Goal: Task Accomplishment & Management: Complete application form

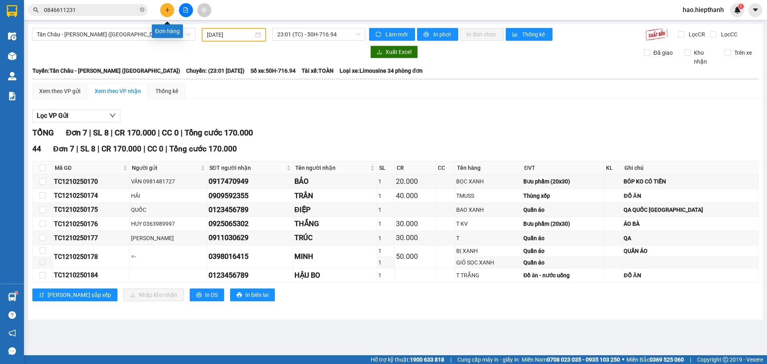
click at [168, 9] on icon "plus" at bounding box center [168, 10] width 6 height 6
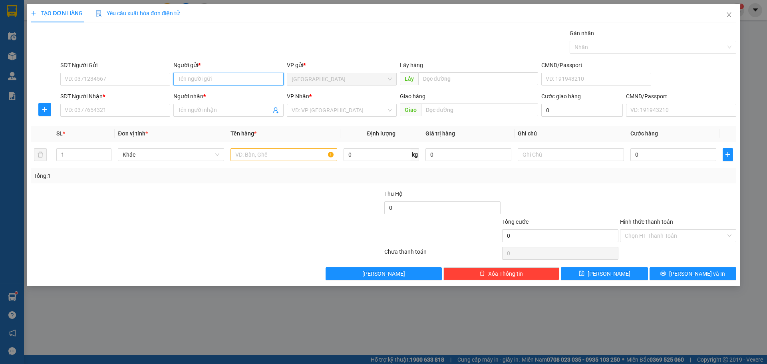
click at [204, 78] on input "Người gửi *" at bounding box center [228, 79] width 110 height 13
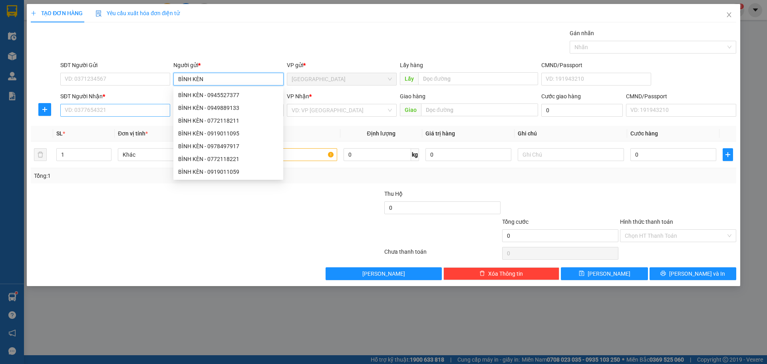
type input "BÌNH KÈN"
click at [139, 113] on input "SĐT Người Nhận *" at bounding box center [115, 110] width 110 height 13
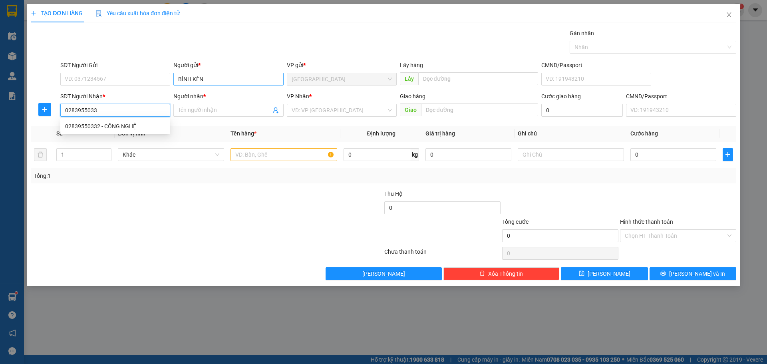
type input "02839550332"
click at [147, 127] on div "02839550332 - CÔNG NGHỆ" at bounding box center [115, 126] width 100 height 9
type input "CÔNG NGHỆ"
type input "02839550332"
click at [337, 113] on input "search" at bounding box center [339, 110] width 95 height 12
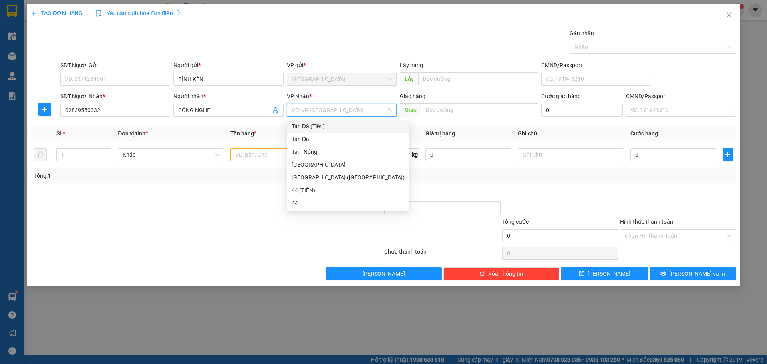
click at [315, 129] on div "Tản Đà (Tiền)" at bounding box center [348, 126] width 113 height 9
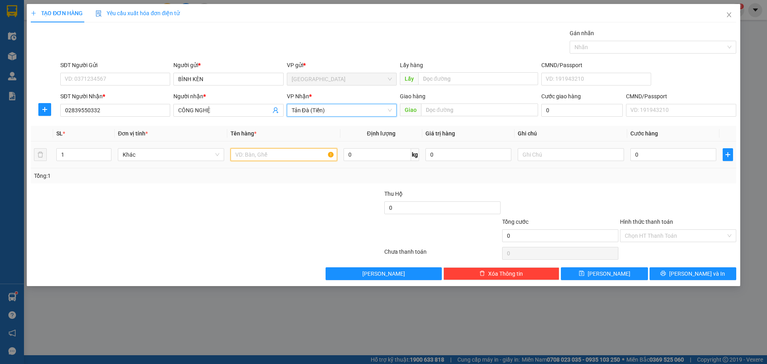
click at [287, 150] on input "text" at bounding box center [284, 154] width 106 height 13
type input "TNP 12TR334"
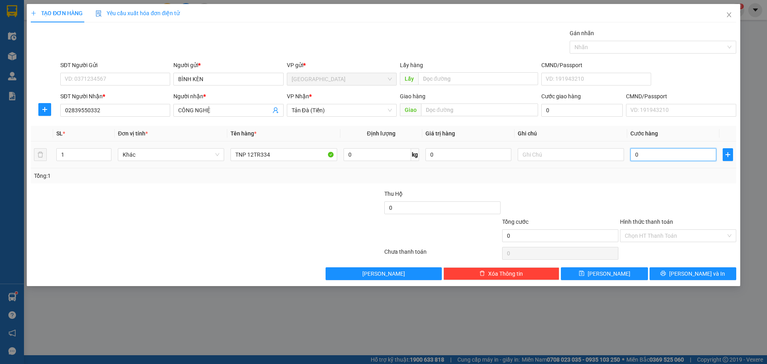
click at [649, 154] on input "0" at bounding box center [673, 154] width 86 height 13
type input "7"
type input "70"
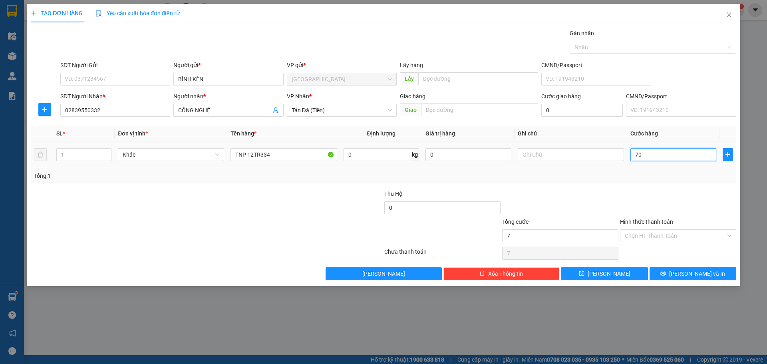
type input "70"
type input "70.000"
click at [654, 235] on input "Hình thức thanh toán" at bounding box center [675, 236] width 101 height 12
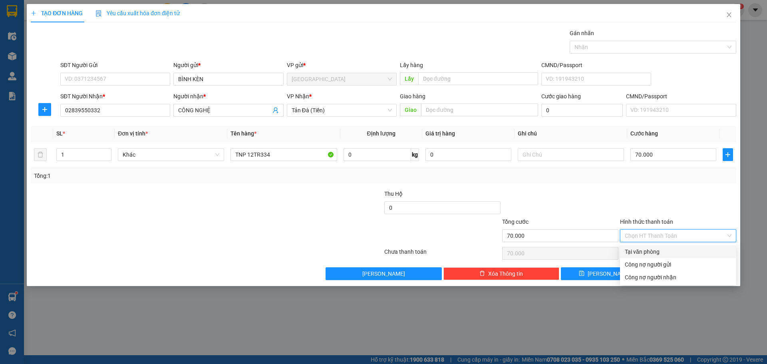
drag, startPoint x: 645, startPoint y: 256, endPoint x: 640, endPoint y: 258, distance: 5.9
click at [645, 256] on div "Tại văn phòng" at bounding box center [678, 251] width 107 height 9
type input "0"
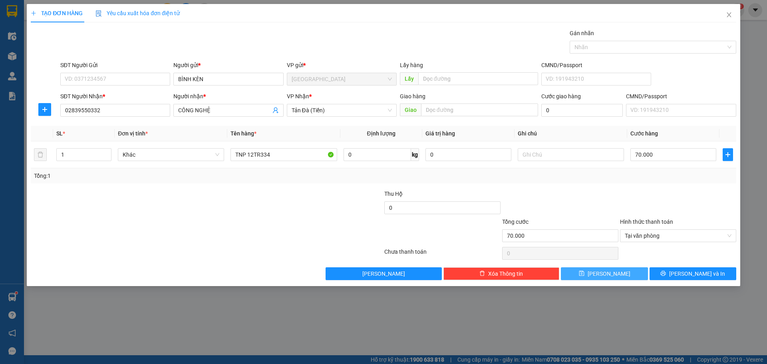
click at [627, 278] on button "Lưu" at bounding box center [604, 273] width 87 height 13
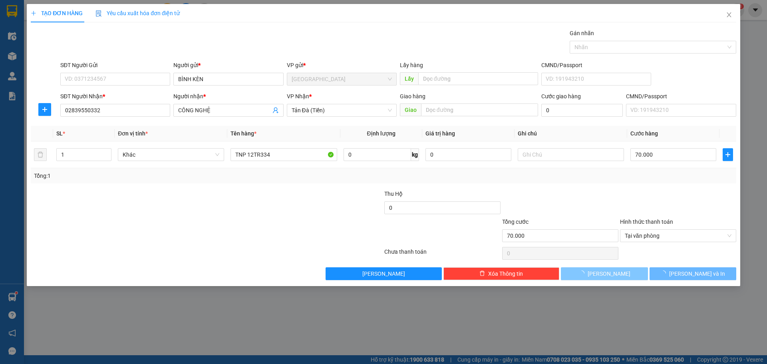
type input "0"
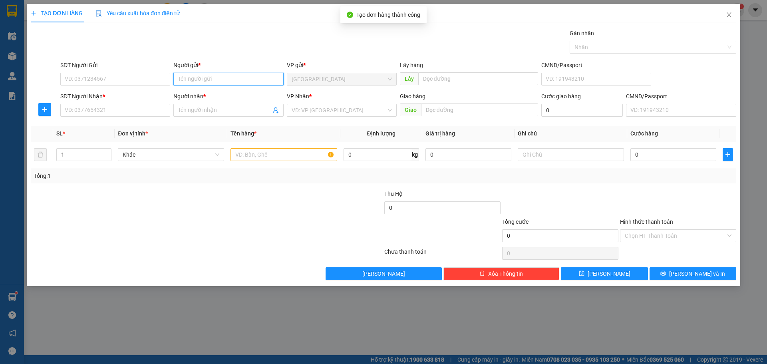
click at [199, 76] on input "Người gửi *" at bounding box center [228, 79] width 110 height 13
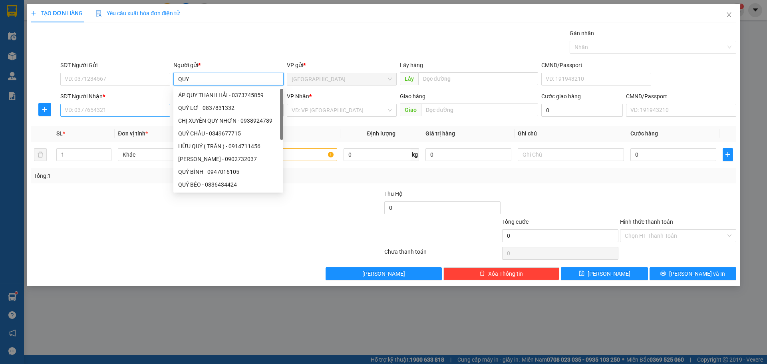
type input "QUY"
click at [133, 106] on input "SĐT Người Nhận *" at bounding box center [115, 110] width 110 height 13
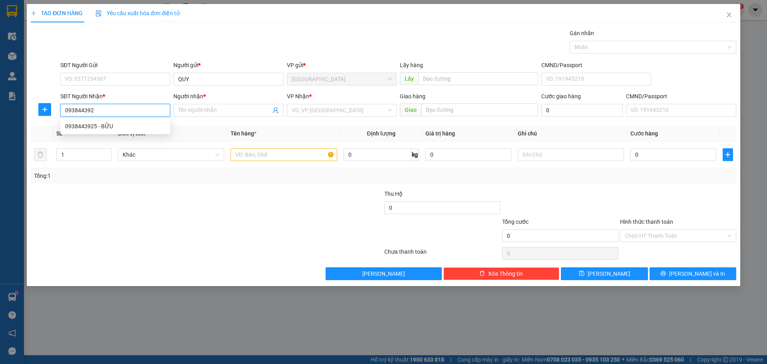
type input "0938443925"
click at [116, 124] on div "0938443925 - BỮU" at bounding box center [115, 126] width 100 height 9
type input "BỮU"
type input "0938443925"
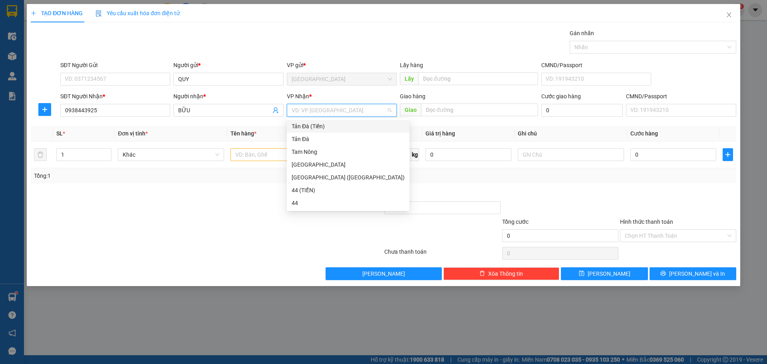
click at [348, 111] on input "search" at bounding box center [339, 110] width 95 height 12
click at [341, 123] on div "Tản Đà (Tiền)" at bounding box center [348, 126] width 113 height 9
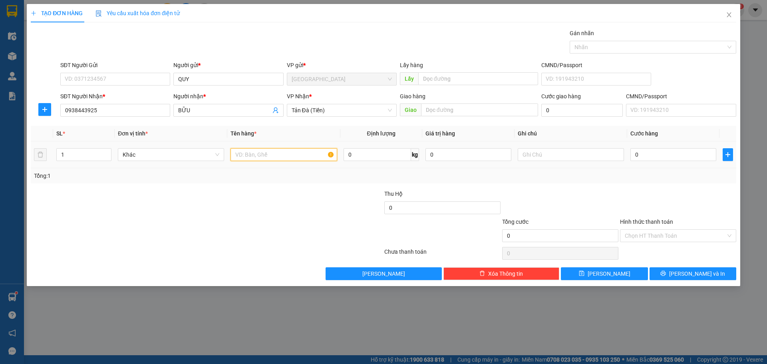
click at [300, 153] on input "text" at bounding box center [284, 154] width 106 height 13
type input "THU HỘ 870K"
click at [693, 148] on div "0" at bounding box center [673, 155] width 86 height 16
click at [688, 158] on input "0" at bounding box center [673, 154] width 86 height 13
type input "2"
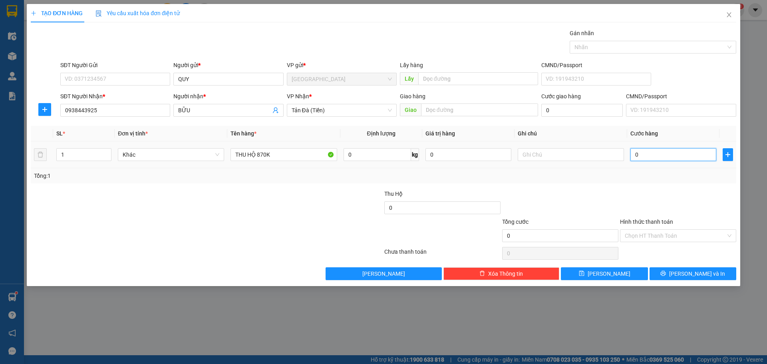
type input "2"
type input "20"
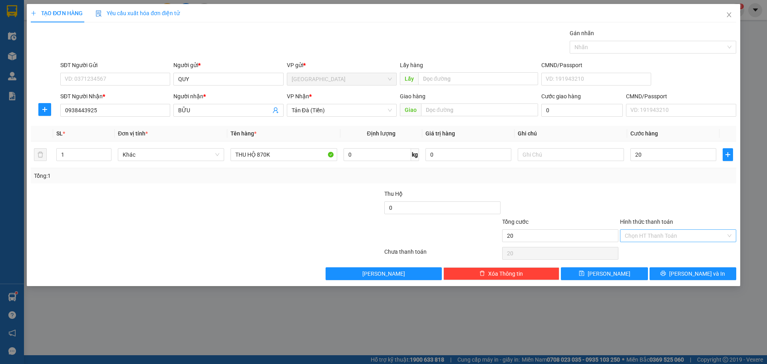
type input "20.000"
click at [672, 235] on input "Hình thức thanh toán" at bounding box center [675, 236] width 101 height 12
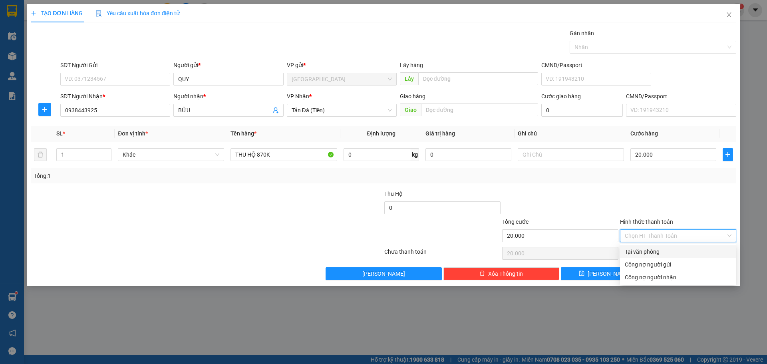
click at [656, 250] on div "Tại văn phòng" at bounding box center [678, 251] width 107 height 9
type input "0"
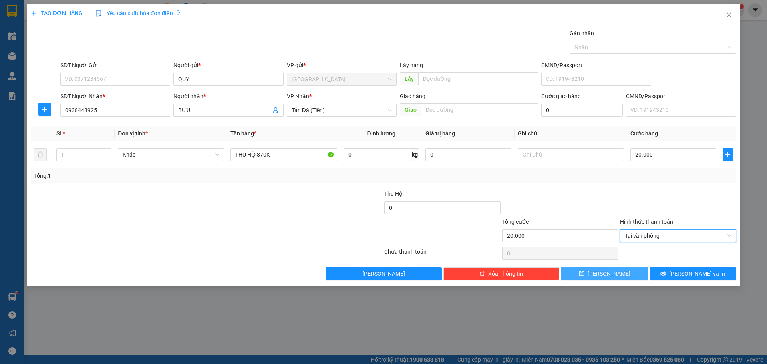
click at [630, 276] on button "Lưu" at bounding box center [604, 273] width 87 height 13
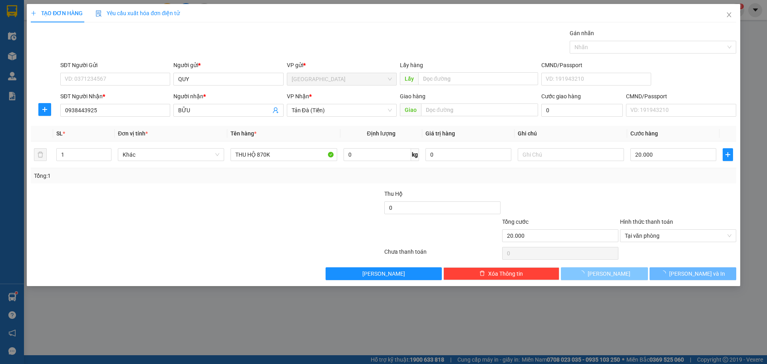
type input "0"
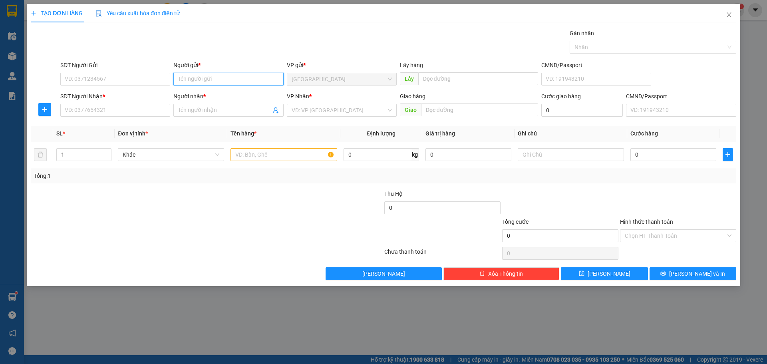
click at [241, 77] on input "Người gửi *" at bounding box center [228, 79] width 110 height 13
type input "QUÝ PHÁT"
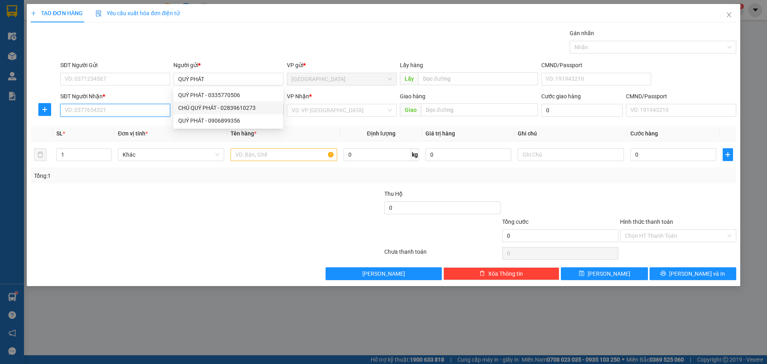
click at [155, 111] on input "SĐT Người Nhận *" at bounding box center [115, 110] width 110 height 13
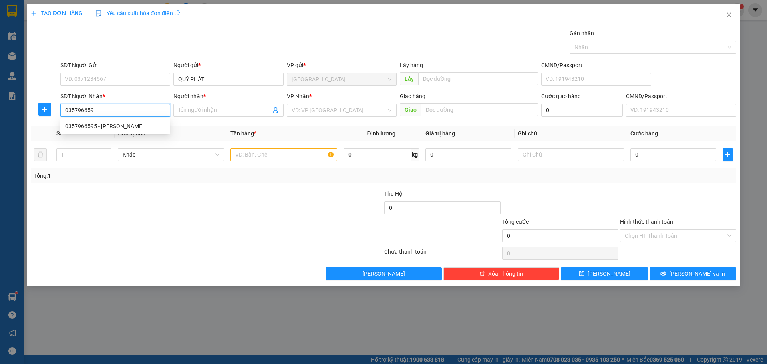
type input "0357966595"
click at [138, 126] on div "0357966595 - HOÀNG" at bounding box center [115, 126] width 100 height 9
type input "HOÀNG"
type input "0357966595"
click at [356, 106] on input "search" at bounding box center [339, 110] width 95 height 12
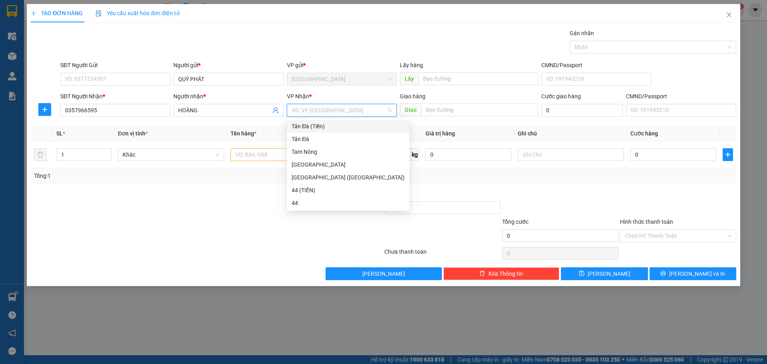
click at [329, 127] on div "Tản Đà (Tiền)" at bounding box center [348, 126] width 113 height 9
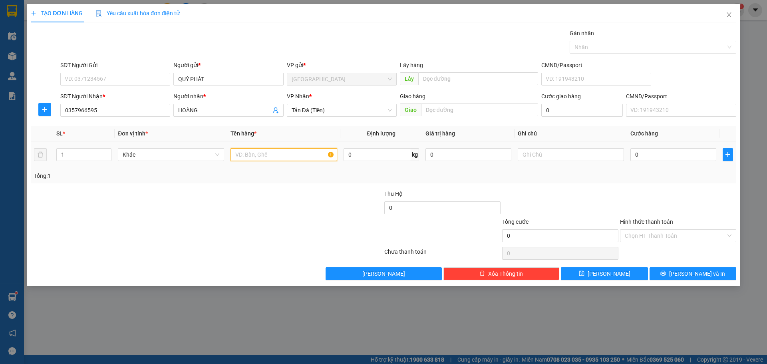
click at [294, 153] on input "text" at bounding box center [284, 154] width 106 height 13
type input "THU HỘ 1TR140"
click at [671, 156] on input "0" at bounding box center [673, 154] width 86 height 13
type input "2"
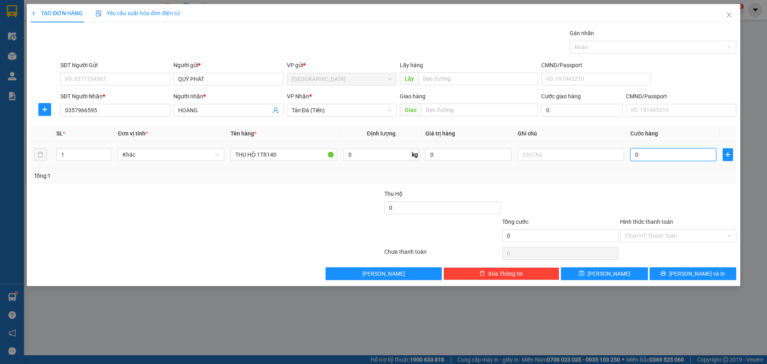
type input "2"
type input "20"
type input "20.000"
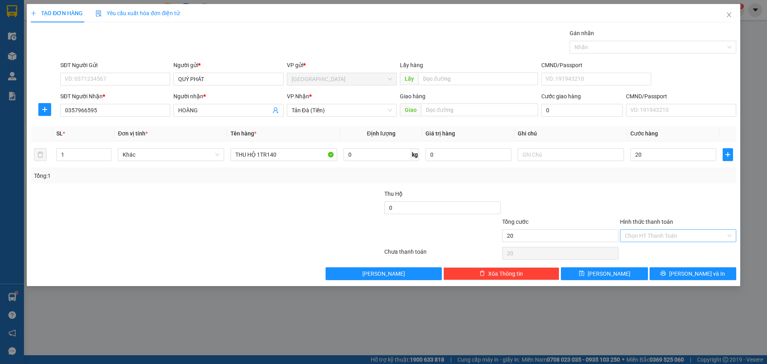
type input "20.000"
click at [695, 233] on input "Hình thức thanh toán" at bounding box center [675, 236] width 101 height 12
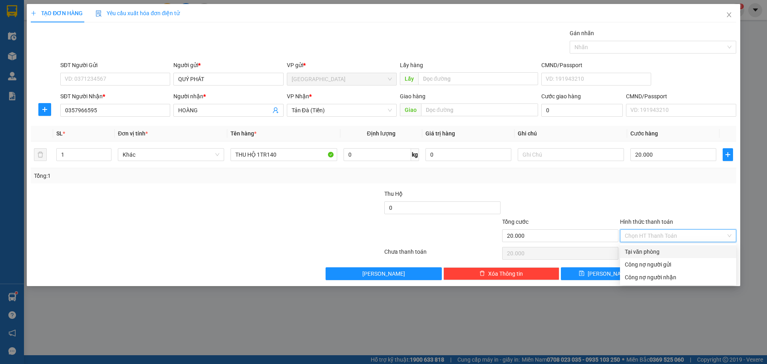
click at [658, 246] on div "Tại văn phòng" at bounding box center [678, 251] width 116 height 13
type input "0"
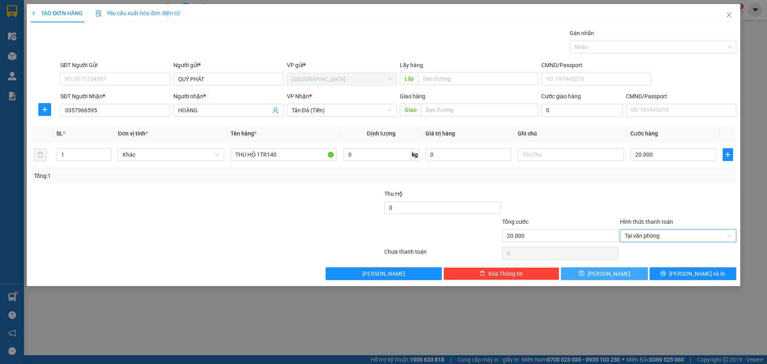
click at [635, 275] on button "Lưu" at bounding box center [604, 273] width 87 height 13
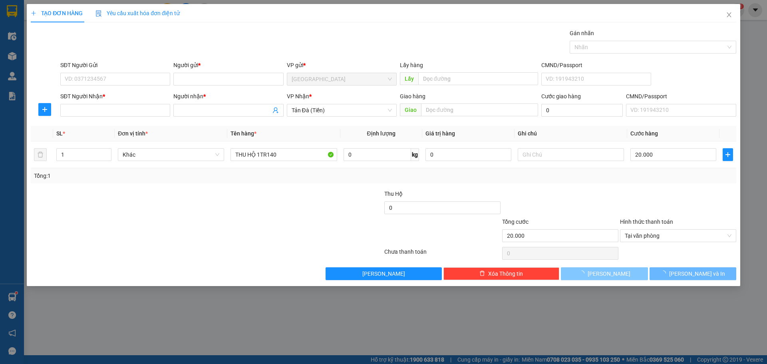
type input "0"
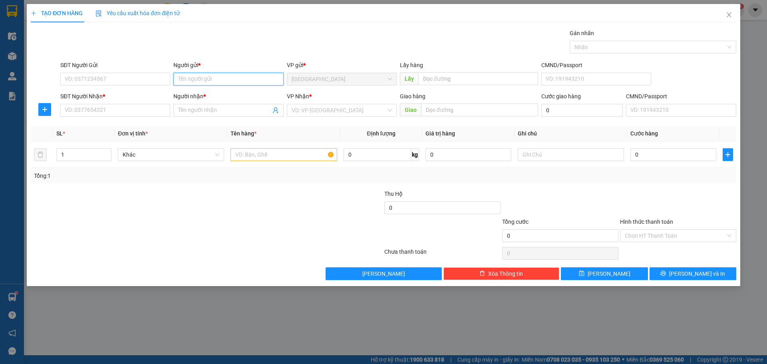
click at [181, 80] on input "Người gửi *" at bounding box center [228, 79] width 110 height 13
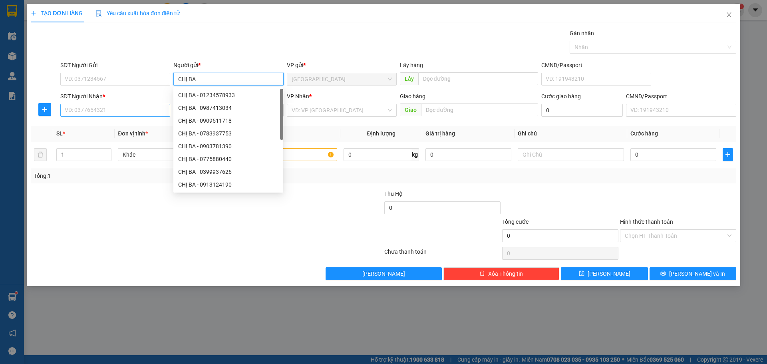
type input "CHỊ BA"
click at [109, 109] on input "SĐT Người Nhận *" at bounding box center [115, 110] width 110 height 13
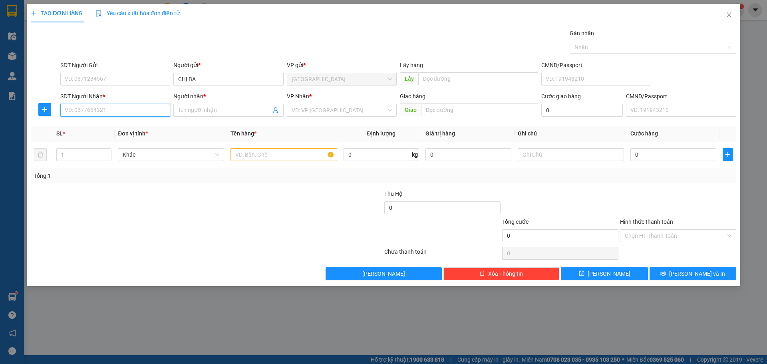
type input "6"
type input "0916802461"
click at [111, 123] on div "0916802461 - HOÀNG" at bounding box center [115, 126] width 100 height 9
type input "HOÀNG"
type input "0916802461"
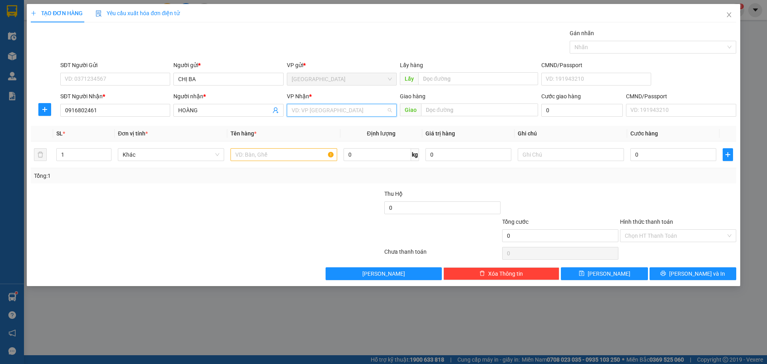
click at [354, 109] on input "search" at bounding box center [339, 110] width 95 height 12
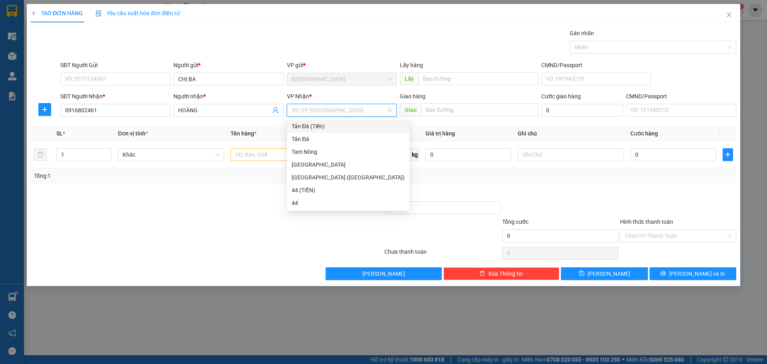
drag, startPoint x: 342, startPoint y: 126, endPoint x: 332, endPoint y: 130, distance: 10.8
click at [341, 126] on div "Tản Đà (Tiền)" at bounding box center [348, 126] width 113 height 9
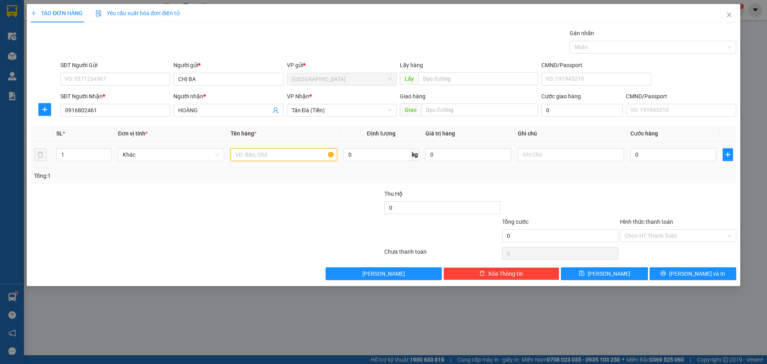
click at [283, 150] on input "text" at bounding box center [284, 154] width 106 height 13
type input "NP 6TR500"
click at [678, 157] on input "0" at bounding box center [673, 154] width 86 height 13
type input "5"
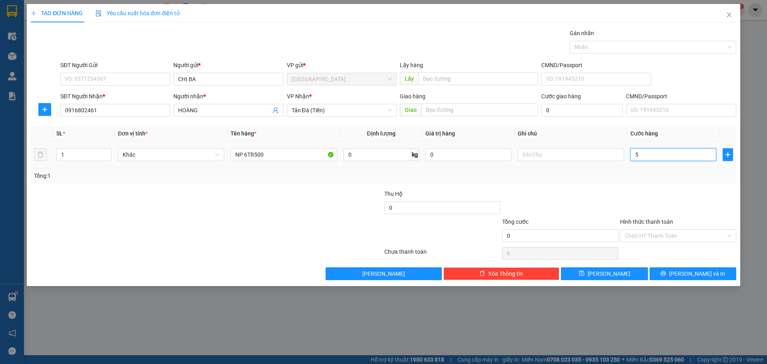
type input "5"
type input "50"
type input "50.000"
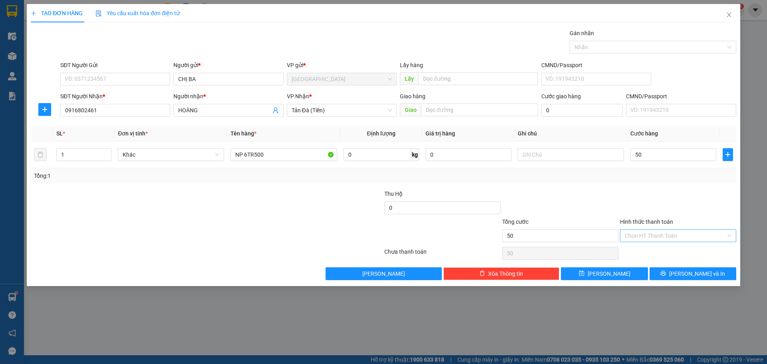
type input "50.000"
click at [687, 232] on input "Hình thức thanh toán" at bounding box center [675, 236] width 101 height 12
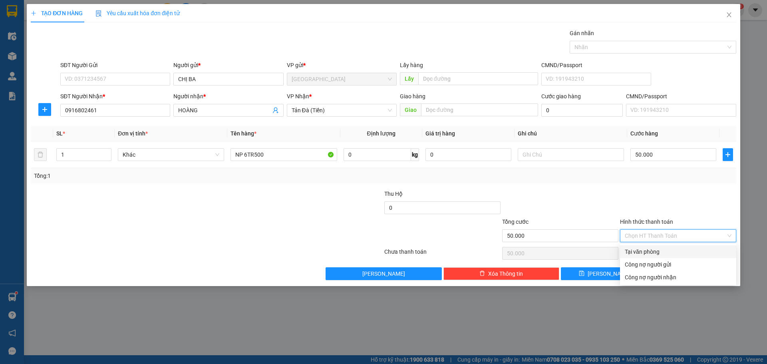
click at [656, 248] on div "Tại văn phòng" at bounding box center [678, 251] width 107 height 9
type input "0"
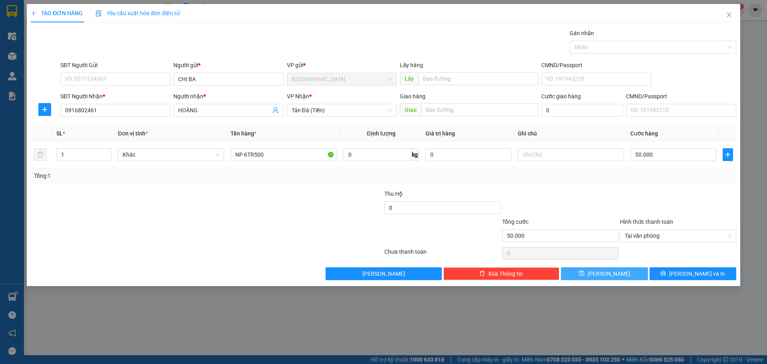
click at [625, 274] on button "Lưu" at bounding box center [604, 273] width 87 height 13
type input "0"
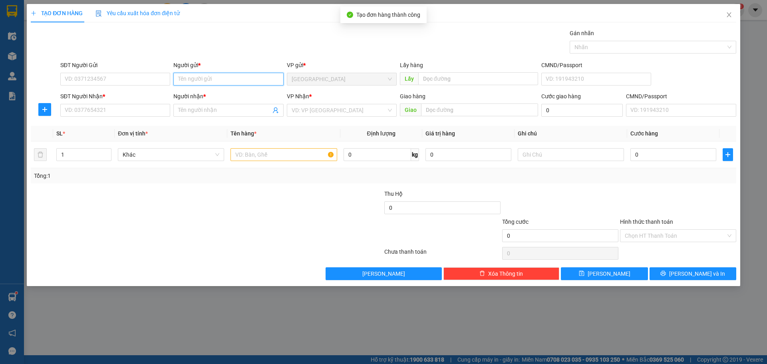
click at [229, 77] on input "Người gửi *" at bounding box center [228, 79] width 110 height 13
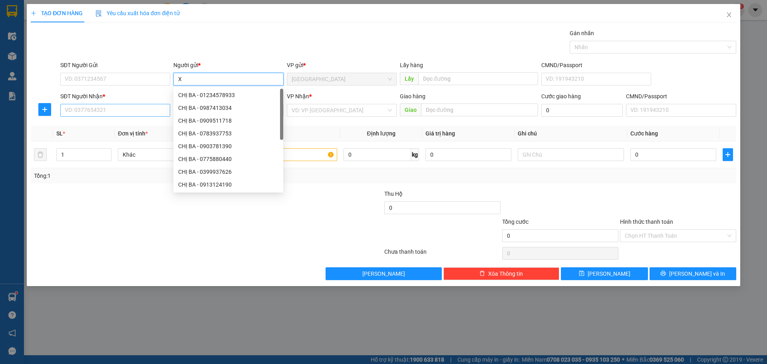
type input "X"
click at [135, 112] on input "SĐT Người Nhận *" at bounding box center [115, 110] width 110 height 13
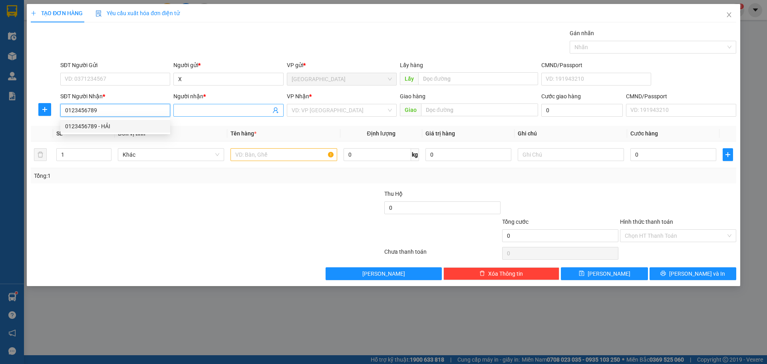
type input "0123456789"
click at [234, 107] on input "Người nhận *" at bounding box center [224, 110] width 92 height 9
type input "GỬI [PERSON_NAME]"
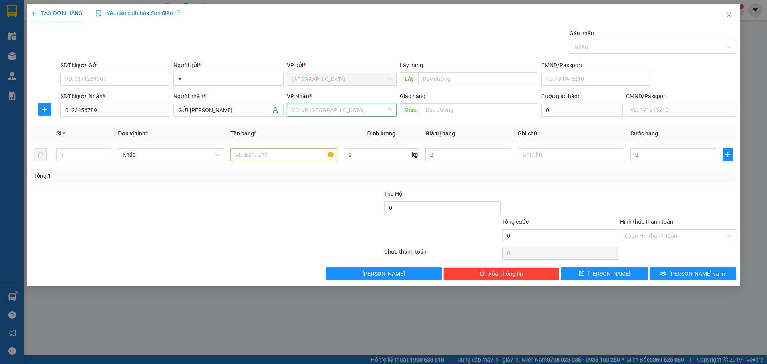
click at [344, 113] on input "search" at bounding box center [339, 110] width 95 height 12
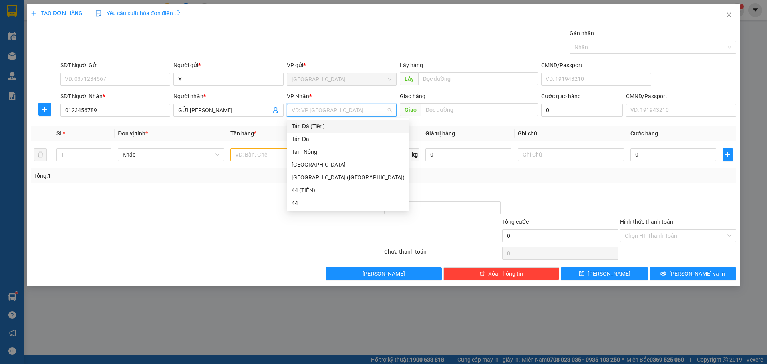
click at [331, 128] on div "Tản Đà (Tiền)" at bounding box center [348, 126] width 113 height 9
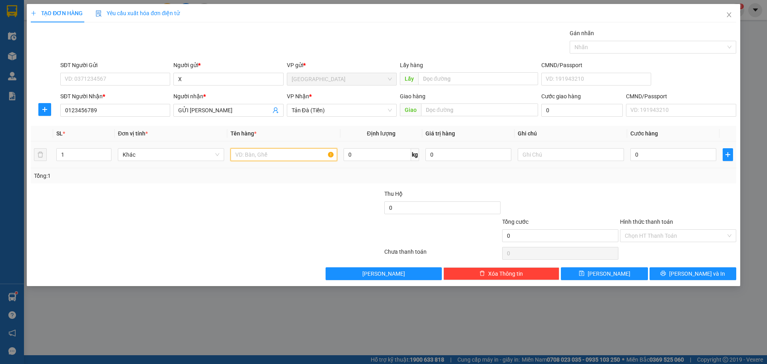
click at [275, 154] on input "text" at bounding box center [284, 154] width 106 height 13
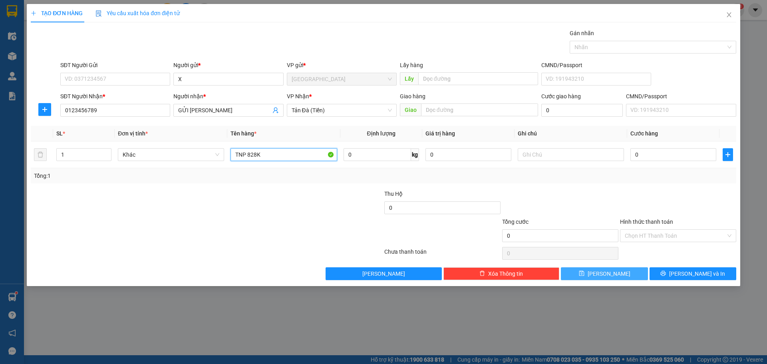
type input "TNP 828K"
click at [604, 275] on span "Lưu" at bounding box center [609, 273] width 43 height 9
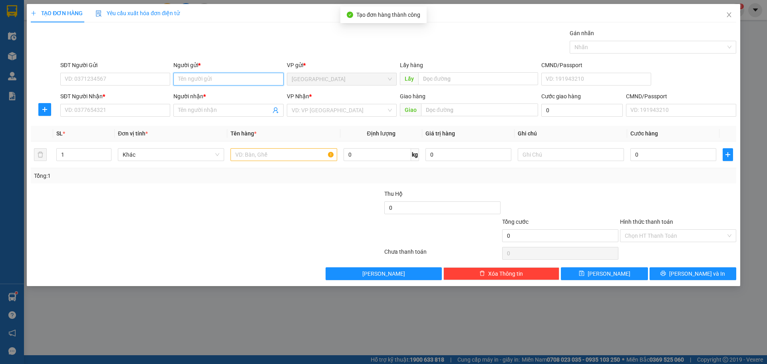
click at [242, 81] on input "Người gửi *" at bounding box center [228, 79] width 110 height 13
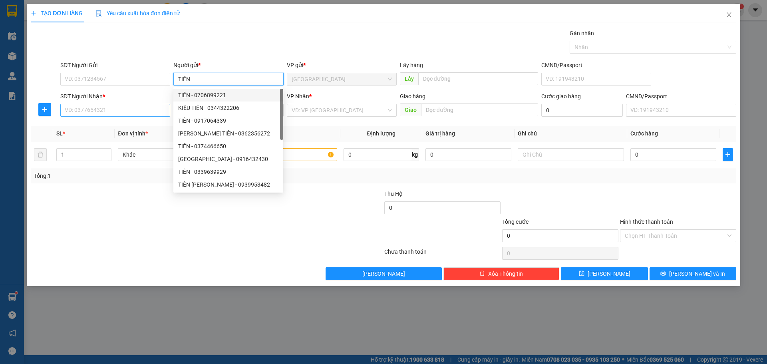
type input "TIÊN"
click at [124, 110] on input "SĐT Người Nhận *" at bounding box center [115, 110] width 110 height 13
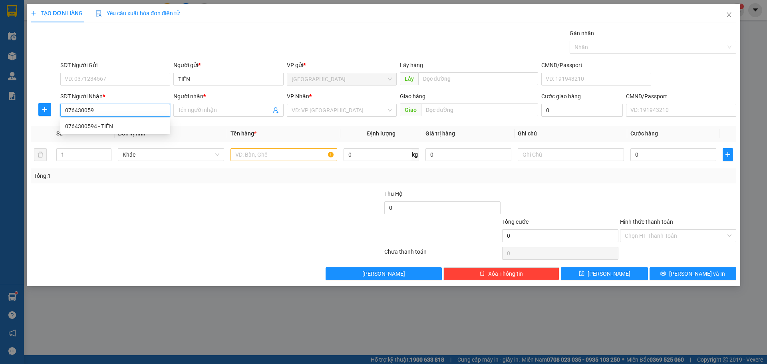
type input "0764300594"
click at [119, 124] on div "0764300594 - TIẾN" at bounding box center [115, 126] width 100 height 9
type input "TIẾN"
type input "0764300594"
click at [314, 109] on input "search" at bounding box center [339, 110] width 95 height 12
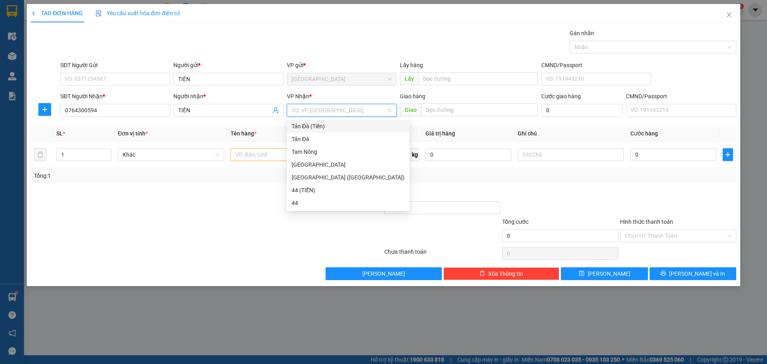
click at [304, 127] on div "Tản Đà (Tiền)" at bounding box center [348, 126] width 113 height 9
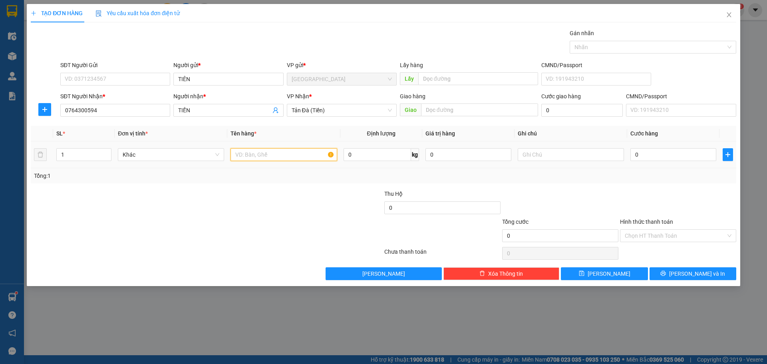
click at [275, 156] on input "text" at bounding box center [284, 154] width 106 height 13
type input "L"
type input "IPAD"
click at [688, 148] on input "0" at bounding box center [673, 154] width 86 height 13
type input "4"
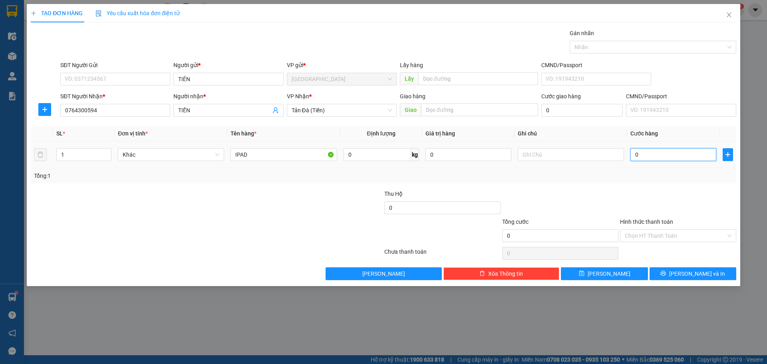
type input "4"
type input "40"
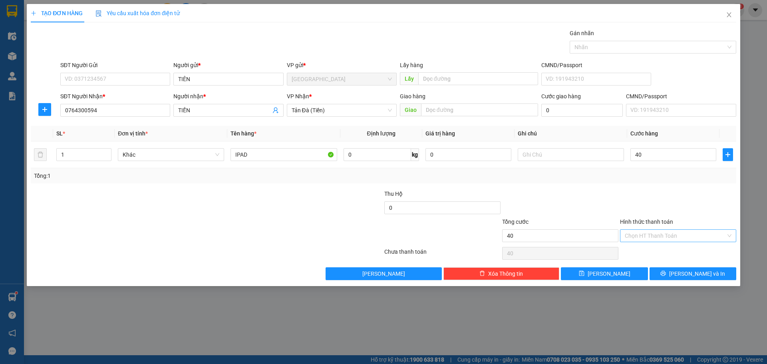
type input "40.000"
drag, startPoint x: 678, startPoint y: 238, endPoint x: 659, endPoint y: 248, distance: 21.3
click at [678, 238] on input "Hình thức thanh toán" at bounding box center [675, 236] width 101 height 12
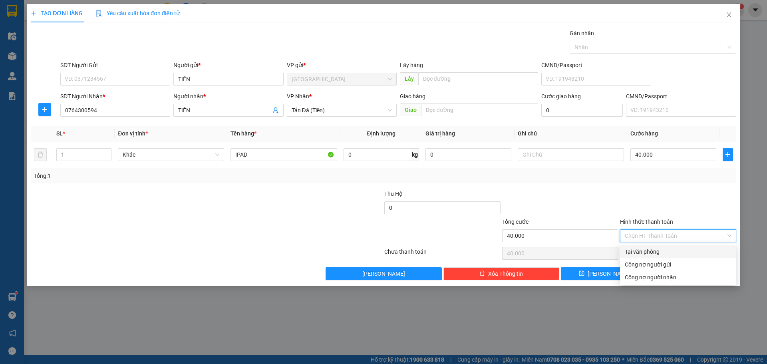
drag, startPoint x: 658, startPoint y: 248, endPoint x: 636, endPoint y: 263, distance: 25.6
click at [657, 249] on div "Tại văn phòng" at bounding box center [678, 251] width 107 height 9
type input "0"
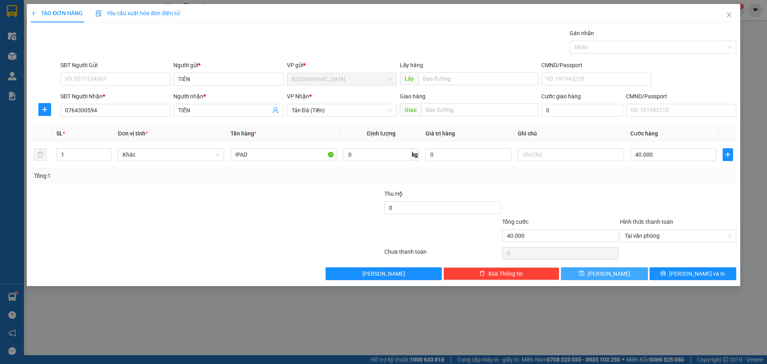
click at [618, 274] on button "Lưu" at bounding box center [604, 273] width 87 height 13
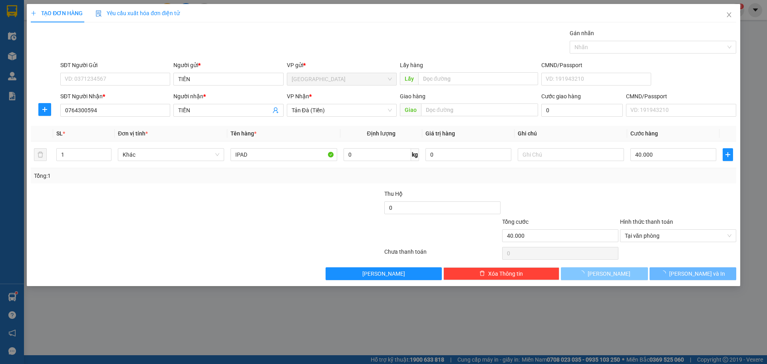
type input "0"
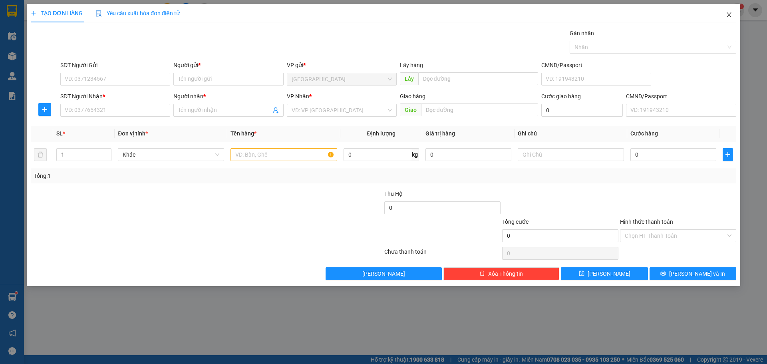
drag, startPoint x: 728, startPoint y: 13, endPoint x: 525, endPoint y: 11, distance: 202.6
click at [727, 13] on icon "close" at bounding box center [729, 15] width 6 height 6
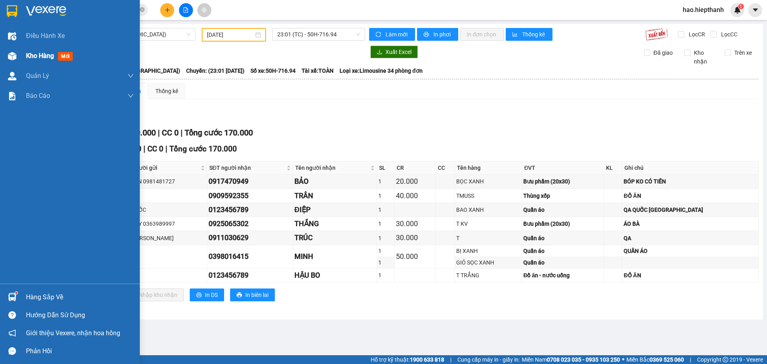
click at [38, 56] on span "Kho hàng" at bounding box center [40, 56] width 28 height 8
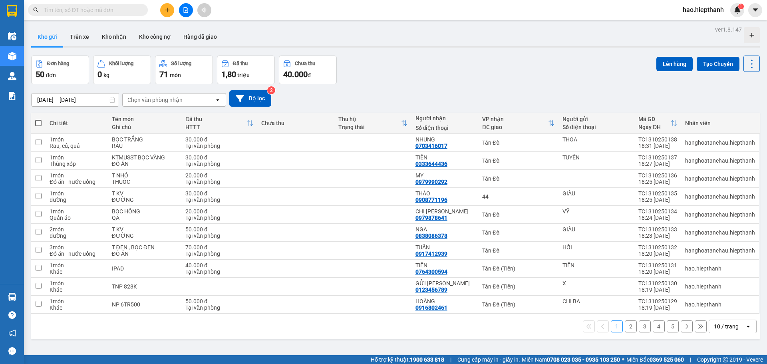
click at [731, 327] on div "10 / trang" at bounding box center [726, 326] width 25 height 8
click at [735, 308] on span "100 / trang" at bounding box center [723, 309] width 29 height 8
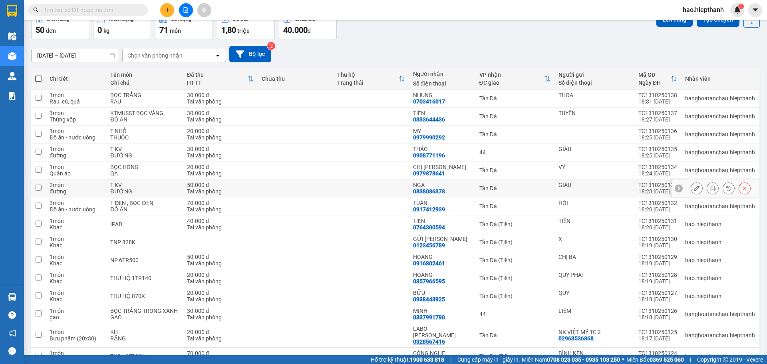
scroll to position [200, 0]
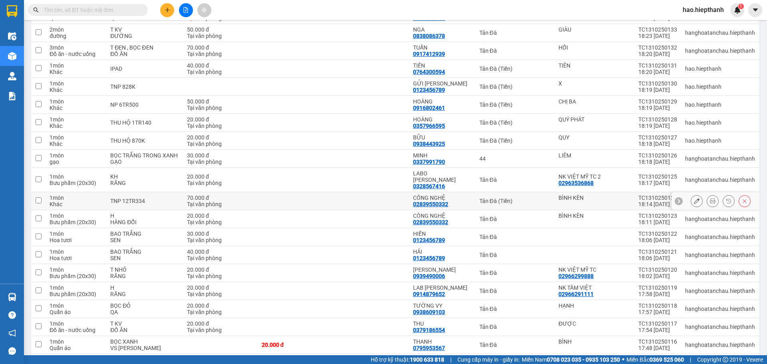
click at [545, 201] on div "Tản Đà (Tiền)" at bounding box center [514, 201] width 71 height 6
checkbox input "true"
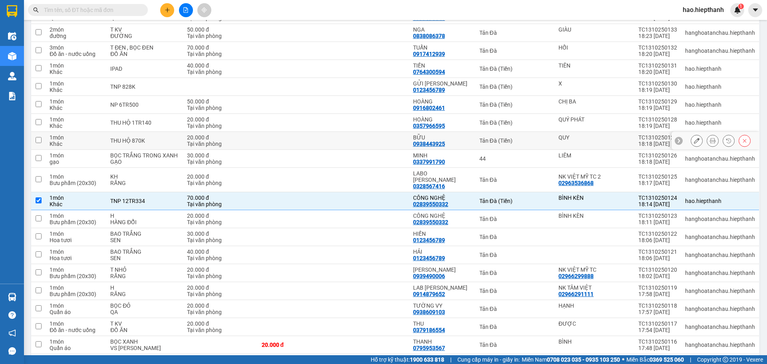
click at [536, 139] on div "Tản Đà (Tiền)" at bounding box center [514, 140] width 71 height 6
checkbox input "true"
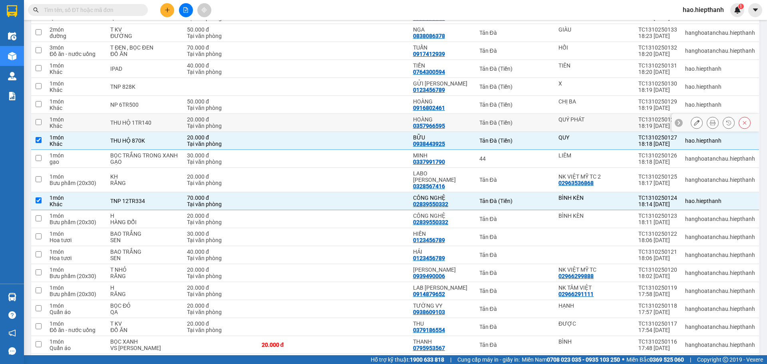
click at [533, 123] on div "Tản Đà (Tiền)" at bounding box center [514, 122] width 71 height 6
checkbox input "true"
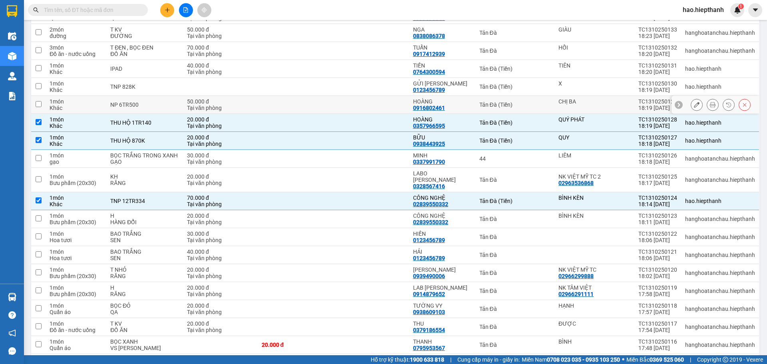
click at [533, 103] on div "Tản Đà (Tiền)" at bounding box center [514, 104] width 71 height 6
checkbox input "true"
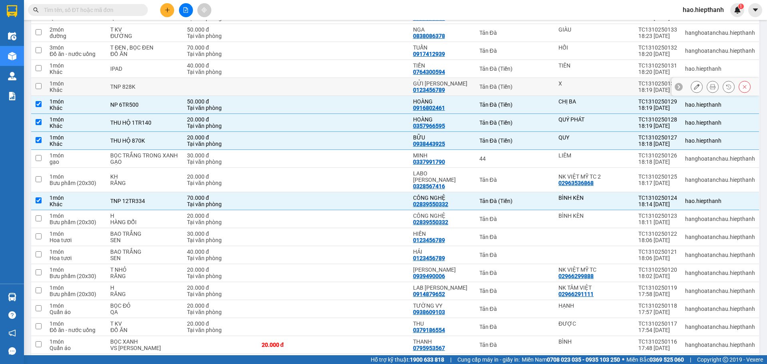
click at [533, 85] on div "Tản Đà (Tiền)" at bounding box center [514, 86] width 71 height 6
checkbox input "true"
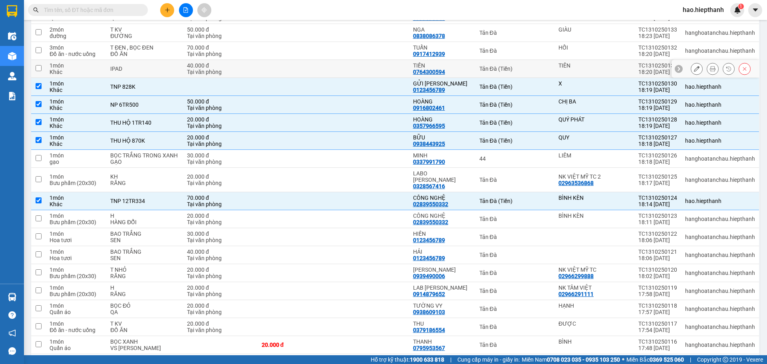
click at [533, 68] on div "Tản Đà (Tiền)" at bounding box center [514, 69] width 71 height 6
checkbox input "true"
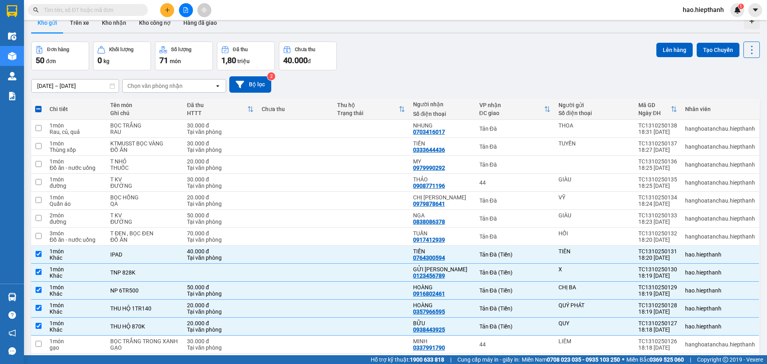
scroll to position [0, 0]
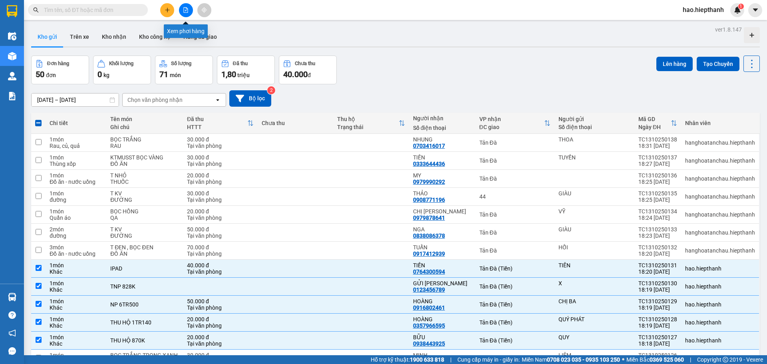
click at [184, 10] on icon "file-add" at bounding box center [186, 10] width 6 height 6
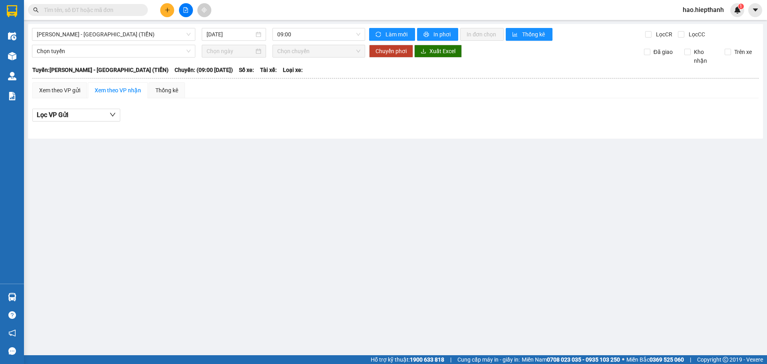
drag, startPoint x: 133, startPoint y: 36, endPoint x: 119, endPoint y: 42, distance: 15.4
click at [133, 36] on span "[PERSON_NAME] - [GEOGRAPHIC_DATA] (TIỀN)" at bounding box center [114, 34] width 154 height 12
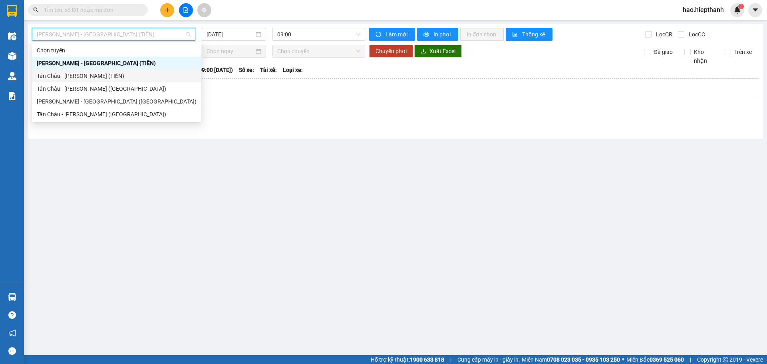
click at [60, 79] on div "Tân Châu - [PERSON_NAME] (TIỀN)" at bounding box center [117, 76] width 160 height 9
type input "[DATE]"
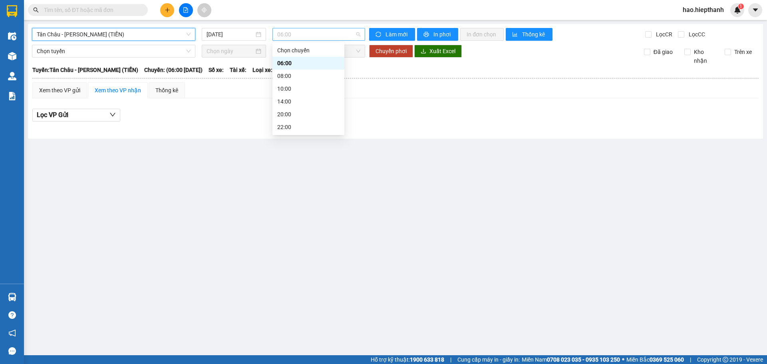
click at [313, 31] on span "06:00" at bounding box center [318, 34] width 83 height 12
drag, startPoint x: 293, startPoint y: 129, endPoint x: 429, endPoint y: 201, distance: 153.7
click at [293, 129] on div "22:00" at bounding box center [308, 127] width 62 height 9
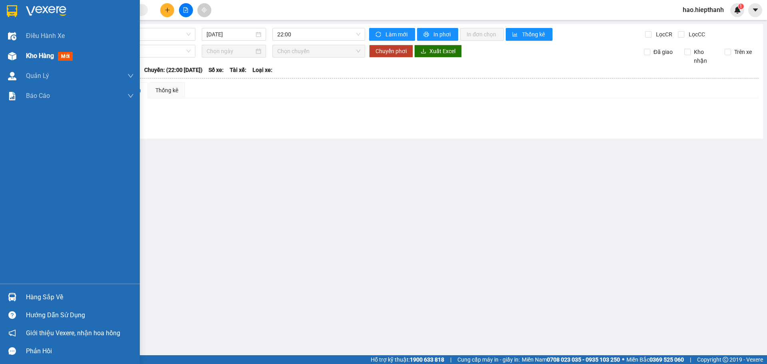
drag, startPoint x: 57, startPoint y: 55, endPoint x: 767, endPoint y: 164, distance: 717.8
click at [55, 55] on div "Kho hàng mới" at bounding box center [51, 56] width 50 height 10
click at [35, 55] on span "Kho hàng" at bounding box center [40, 56] width 28 height 8
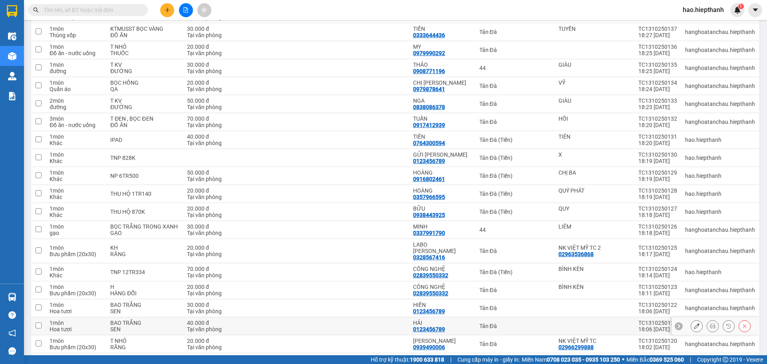
scroll to position [200, 0]
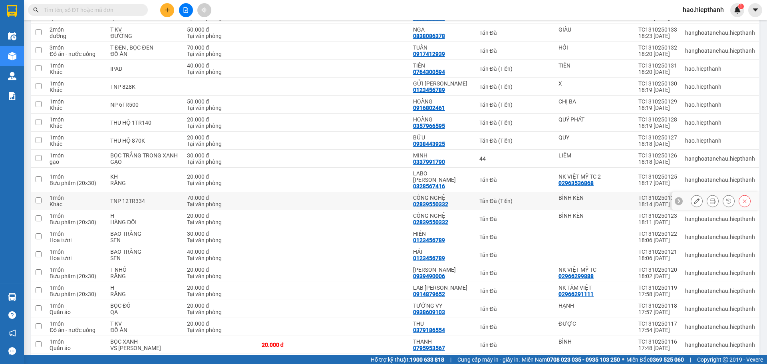
click at [524, 199] on div "Tản Đà (Tiền)" at bounding box center [514, 201] width 71 height 6
checkbox input "true"
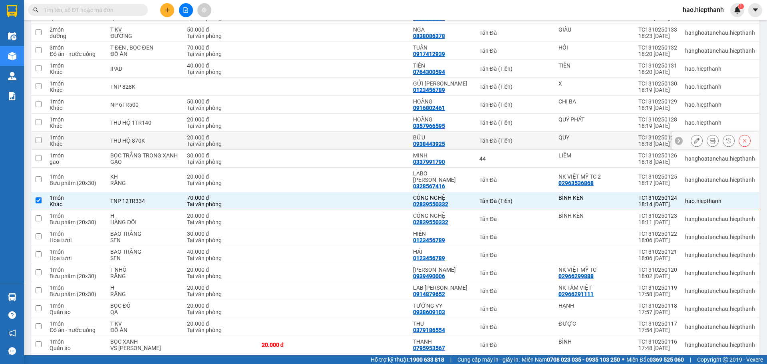
click at [530, 140] on div "Tản Đà (Tiền)" at bounding box center [514, 140] width 71 height 6
checkbox input "true"
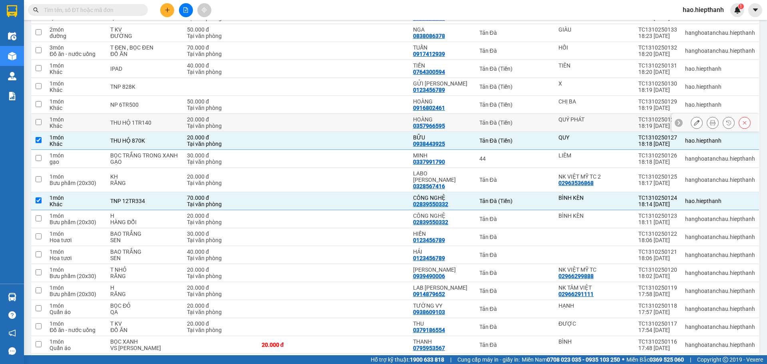
click at [531, 119] on td "Tản Đà (Tiền)" at bounding box center [514, 123] width 79 height 18
checkbox input "true"
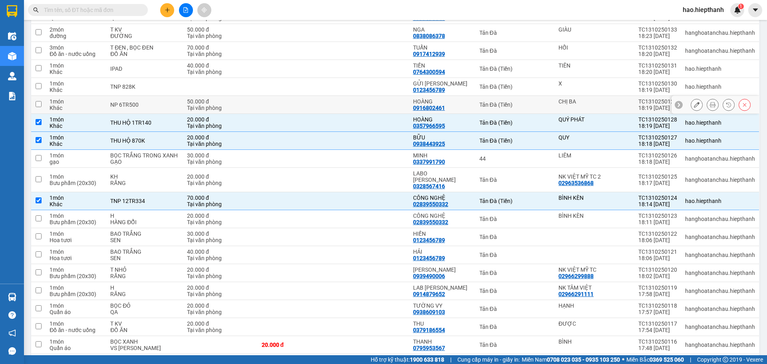
click at [531, 105] on div "Tản Đà (Tiền)" at bounding box center [514, 104] width 71 height 6
checkbox input "true"
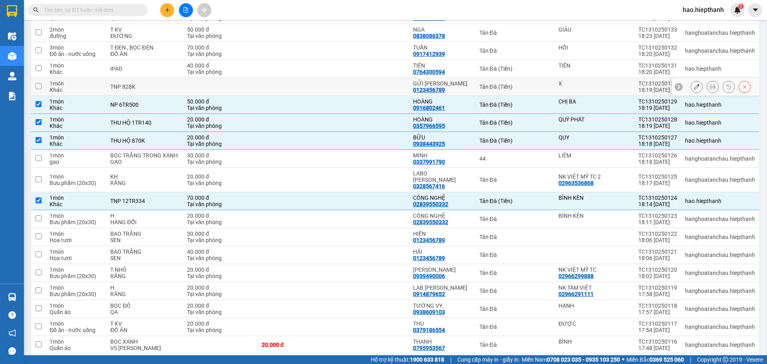
click at [531, 84] on div "Tản Đà (Tiền)" at bounding box center [514, 86] width 71 height 6
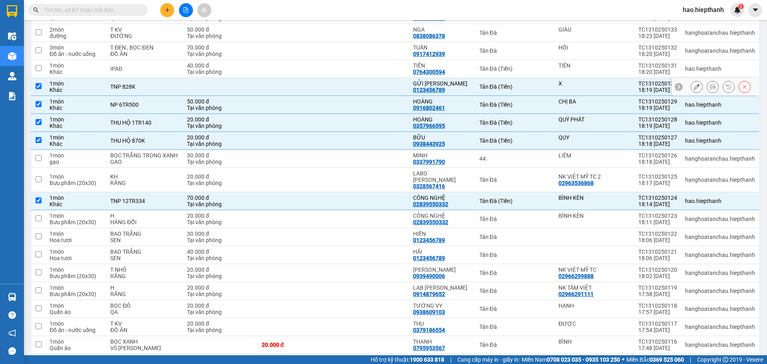
checkbox input "true"
click at [529, 65] on td "Tản Đà (Tiền)" at bounding box center [514, 69] width 79 height 18
checkbox input "true"
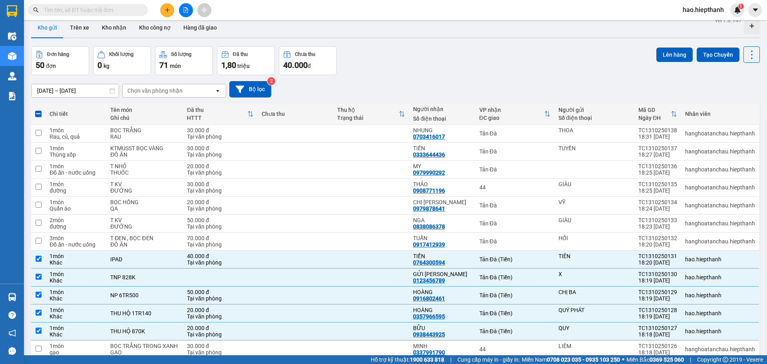
scroll to position [0, 0]
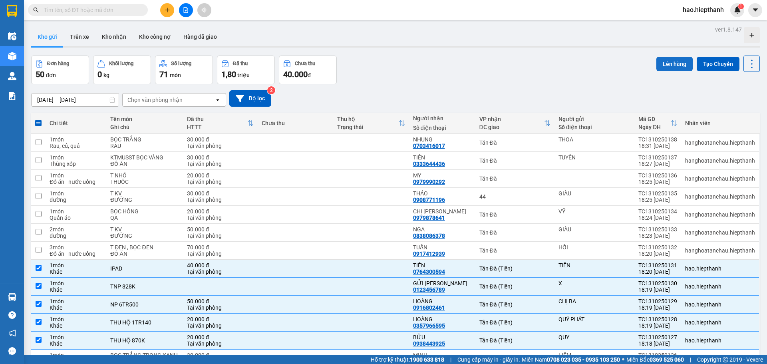
click at [667, 65] on button "Lên hàng" at bounding box center [674, 64] width 36 height 14
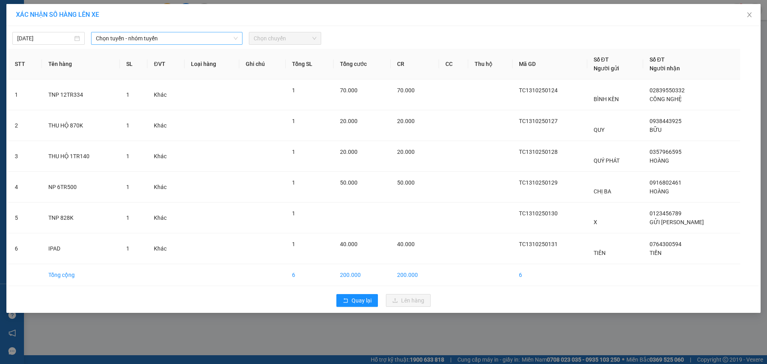
click at [186, 37] on span "Chọn tuyến - nhóm tuyến" at bounding box center [167, 38] width 142 height 12
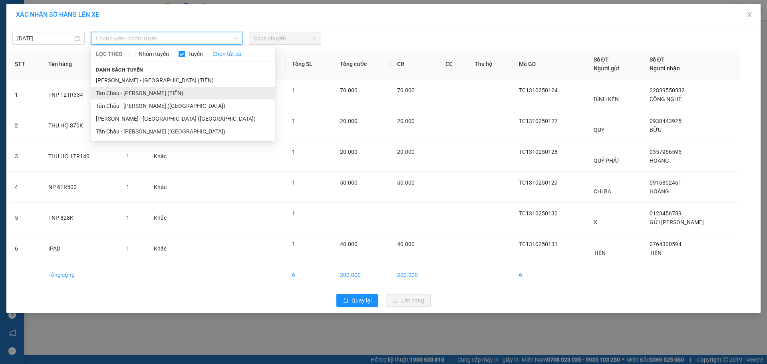
click at [159, 95] on li "Tân Châu - [PERSON_NAME] (TIỀN)" at bounding box center [183, 93] width 184 height 13
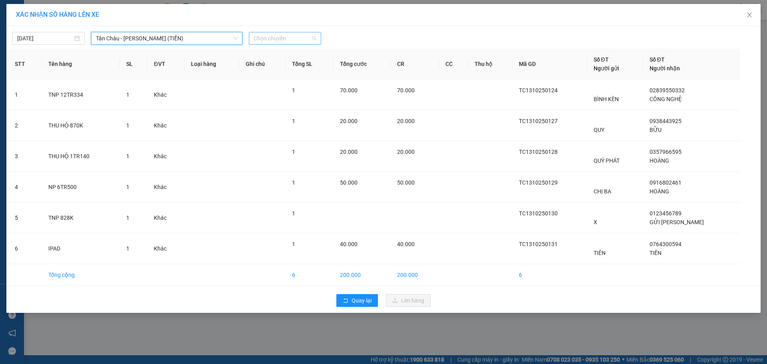
click at [278, 35] on span "Chọn chuyến" at bounding box center [285, 38] width 63 height 12
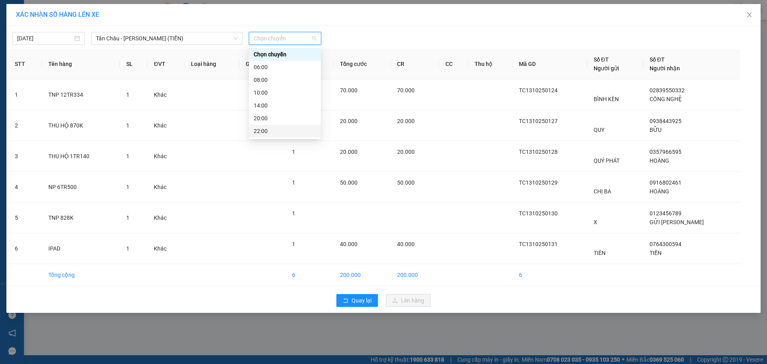
click at [275, 131] on div "22:00" at bounding box center [285, 131] width 62 height 9
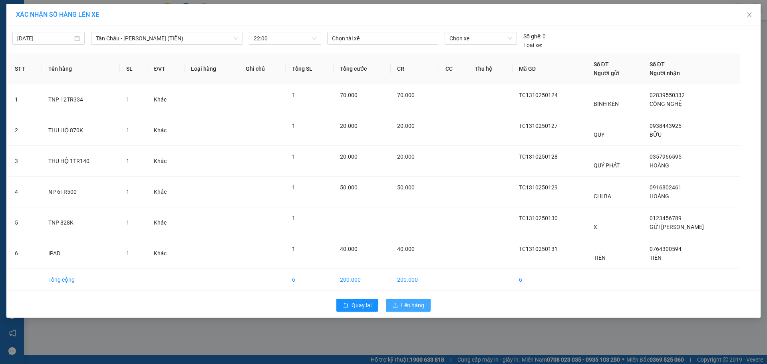
click at [420, 304] on span "Lên hàng" at bounding box center [412, 305] width 23 height 9
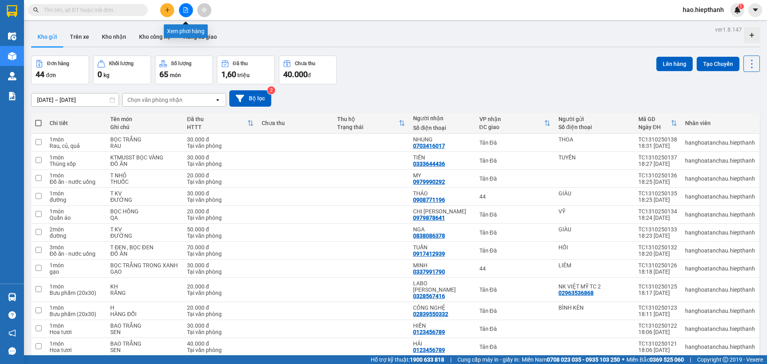
click at [186, 11] on icon "file-add" at bounding box center [186, 10] width 4 height 6
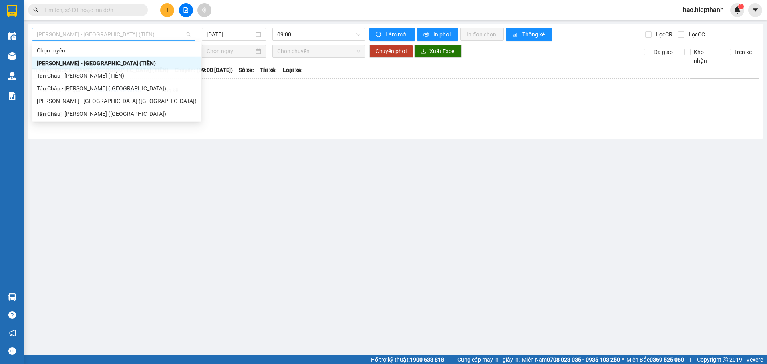
click at [155, 33] on span "[PERSON_NAME] - [GEOGRAPHIC_DATA] (TIỀN)" at bounding box center [114, 34] width 154 height 12
click at [52, 78] on div "Tân Châu - [PERSON_NAME] (TIỀN)" at bounding box center [117, 76] width 160 height 9
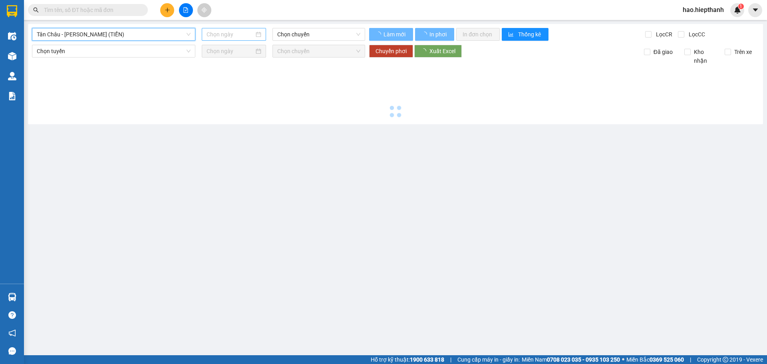
type input "[DATE]"
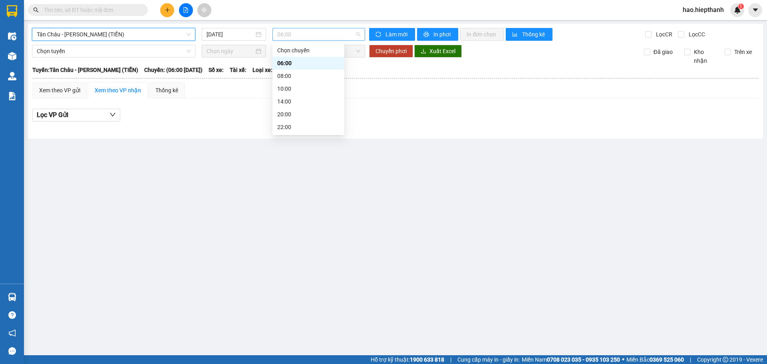
click at [294, 31] on span "06:00" at bounding box center [318, 34] width 83 height 12
click at [302, 124] on div "22:00" at bounding box center [308, 127] width 62 height 9
